Goal: Navigation & Orientation: Find specific page/section

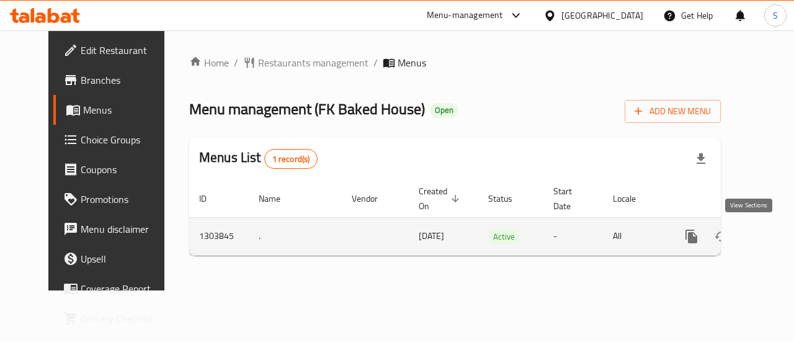
click at [774, 239] on icon "enhanced table" at bounding box center [781, 236] width 15 height 15
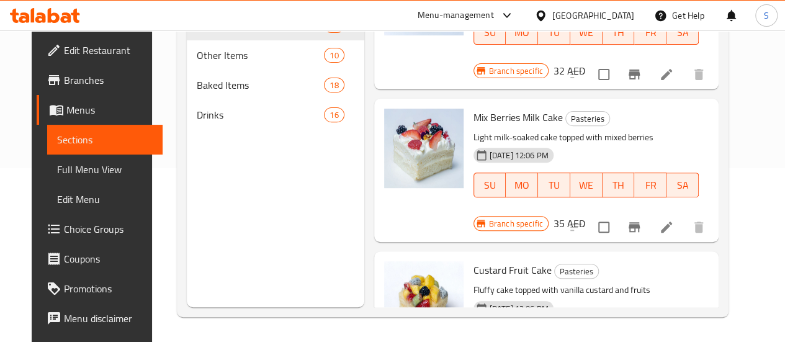
scroll to position [1469, 0]
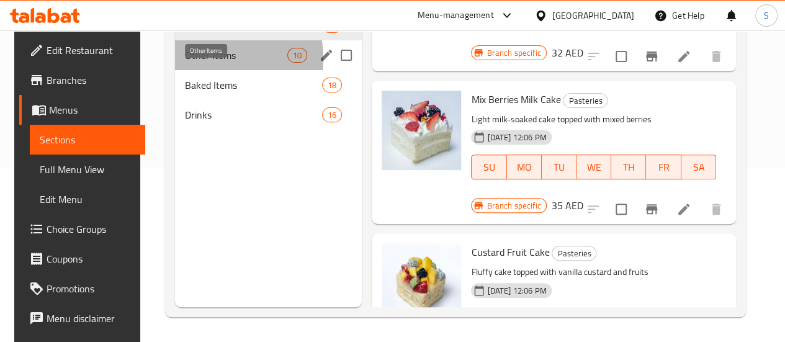
click at [192, 63] on span "Other Items" at bounding box center [236, 55] width 102 height 15
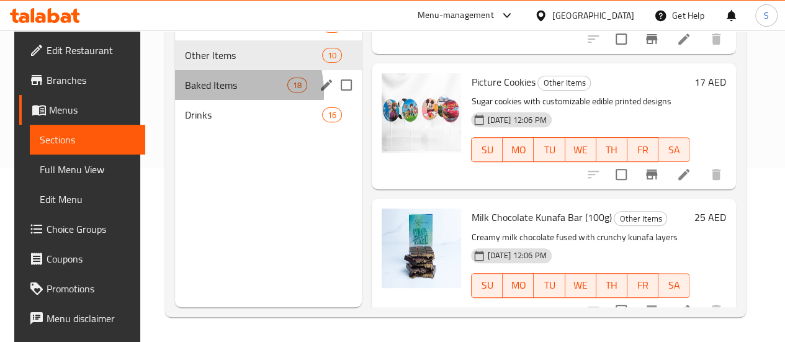
click at [207, 100] on div "Baked Items 18" at bounding box center [268, 85] width 187 height 30
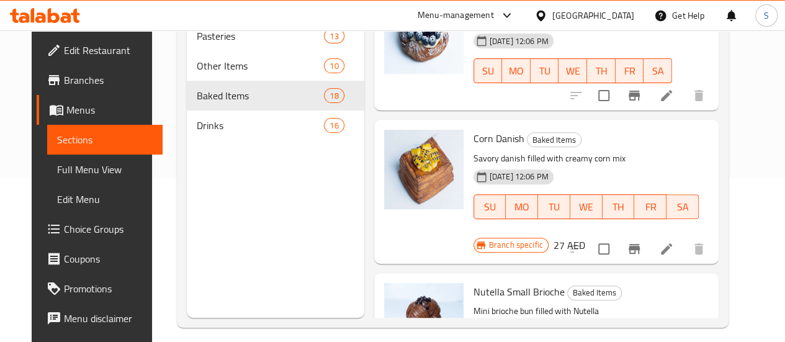
scroll to position [174, 0]
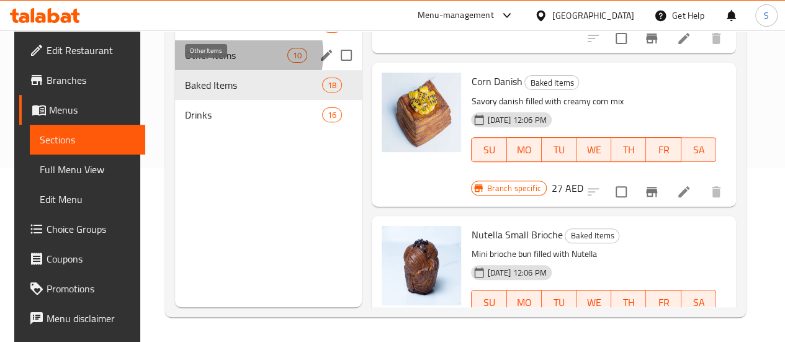
click at [230, 63] on span "Other Items" at bounding box center [236, 55] width 102 height 15
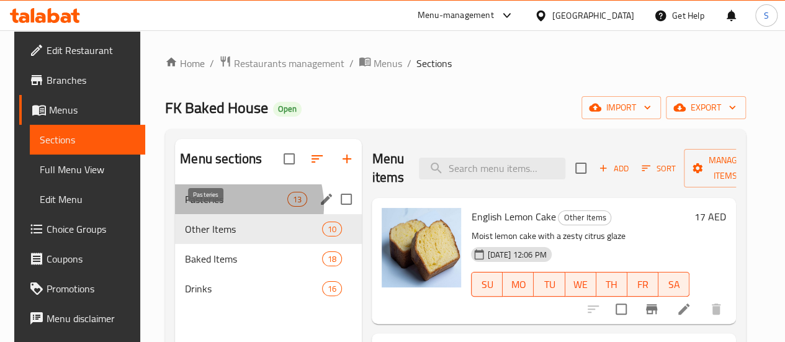
click at [221, 207] on span "Pasteries" at bounding box center [236, 199] width 102 height 15
